Goal: Find specific page/section: Find specific page/section

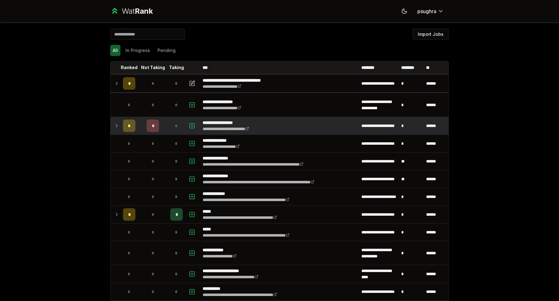
click at [112, 121] on td at bounding box center [115, 125] width 10 height 17
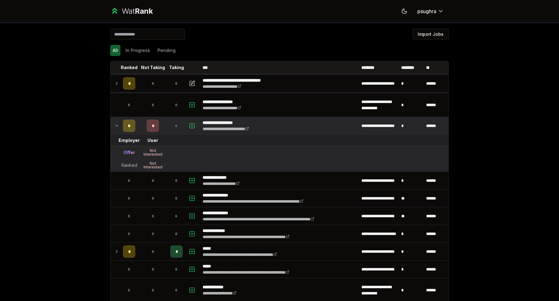
click at [112, 121] on td at bounding box center [115, 125] width 10 height 17
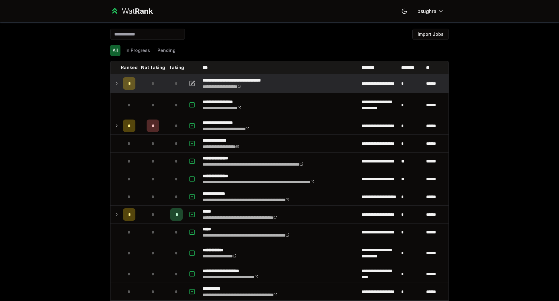
click at [114, 81] on icon at bounding box center [116, 83] width 5 height 7
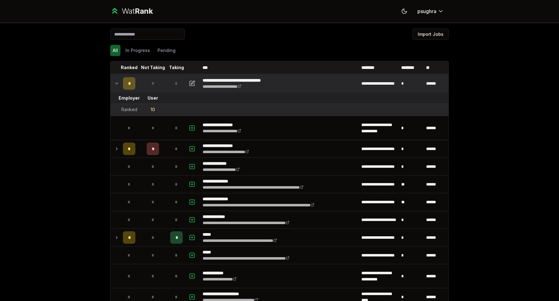
click at [114, 81] on icon at bounding box center [116, 83] width 5 height 7
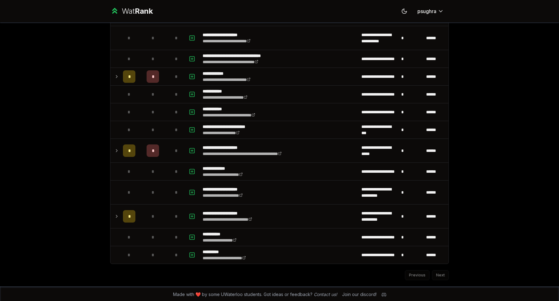
scroll to position [1431, 0]
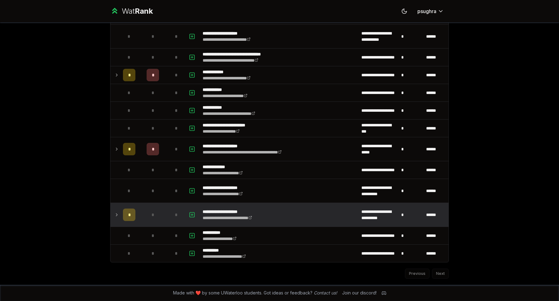
click at [114, 217] on icon at bounding box center [116, 214] width 5 height 7
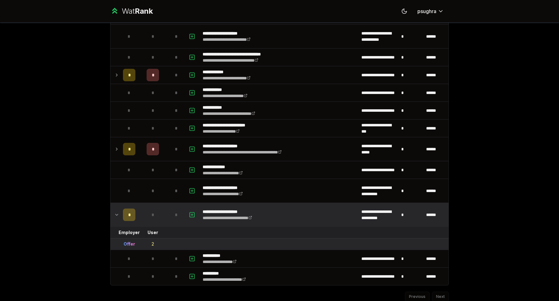
click at [114, 217] on icon at bounding box center [116, 214] width 5 height 7
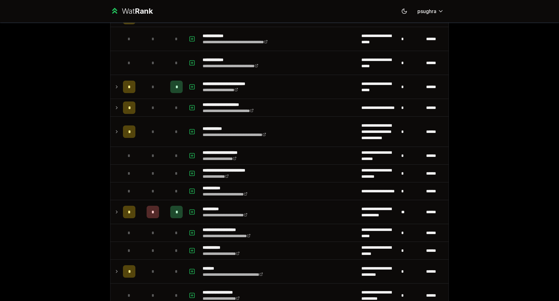
scroll to position [0, 0]
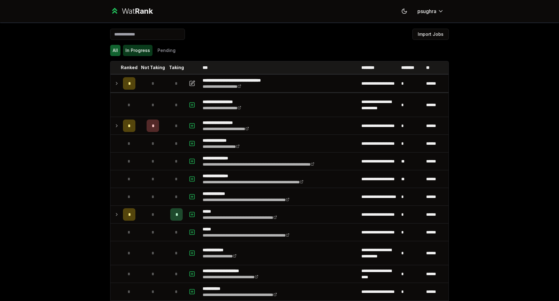
click at [128, 55] on button "In Progress" at bounding box center [138, 50] width 30 height 11
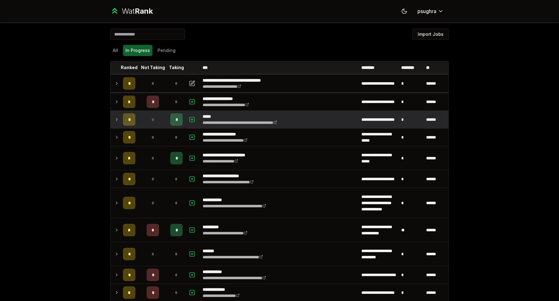
click at [114, 120] on icon at bounding box center [116, 119] width 5 height 7
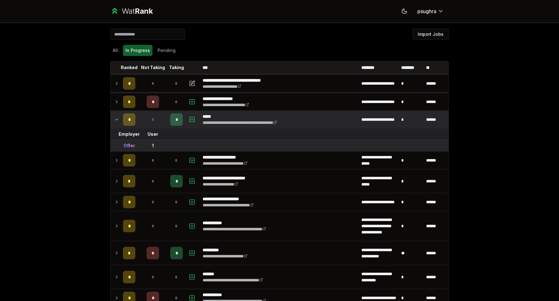
click at [114, 120] on icon at bounding box center [116, 119] width 5 height 7
